Goal: Find specific page/section: Find specific page/section

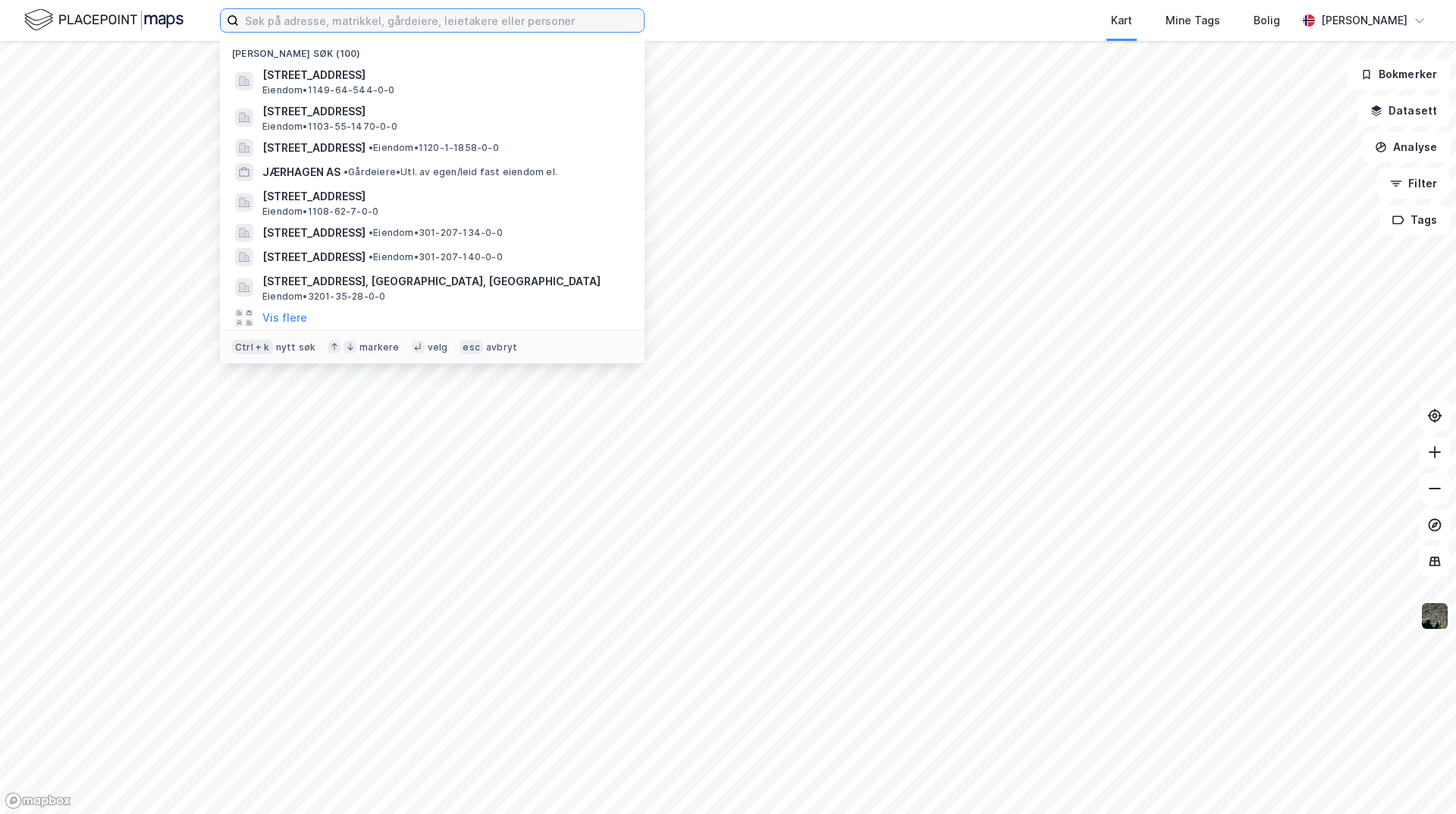
click at [448, 22] on input at bounding box center [441, 21] width 405 height 23
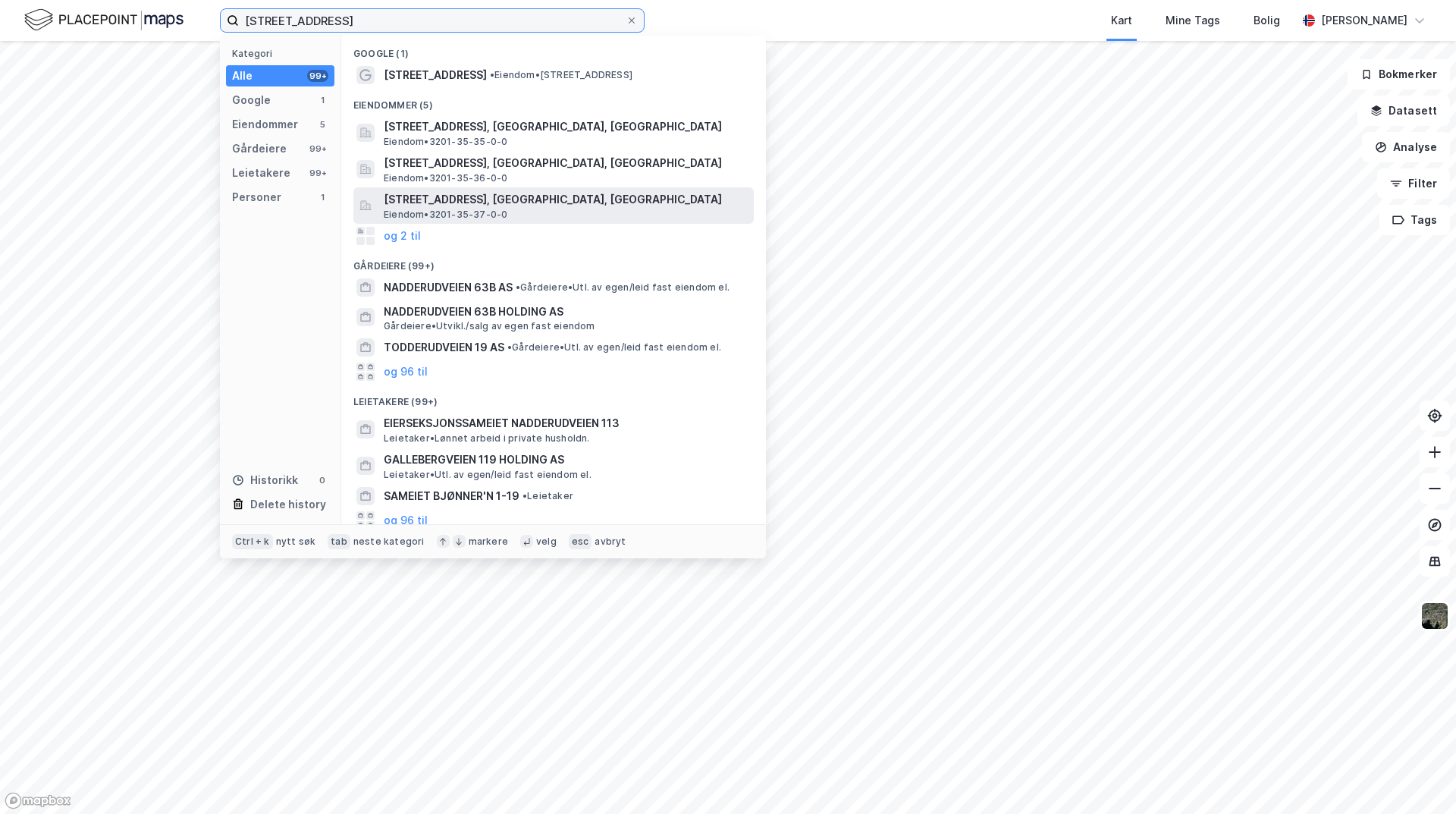
type input "[STREET_ADDRESS]"
click at [483, 196] on span "[STREET_ADDRESS], [GEOGRAPHIC_DATA], [GEOGRAPHIC_DATA]" at bounding box center [566, 199] width 364 height 18
